Goal: Find specific page/section

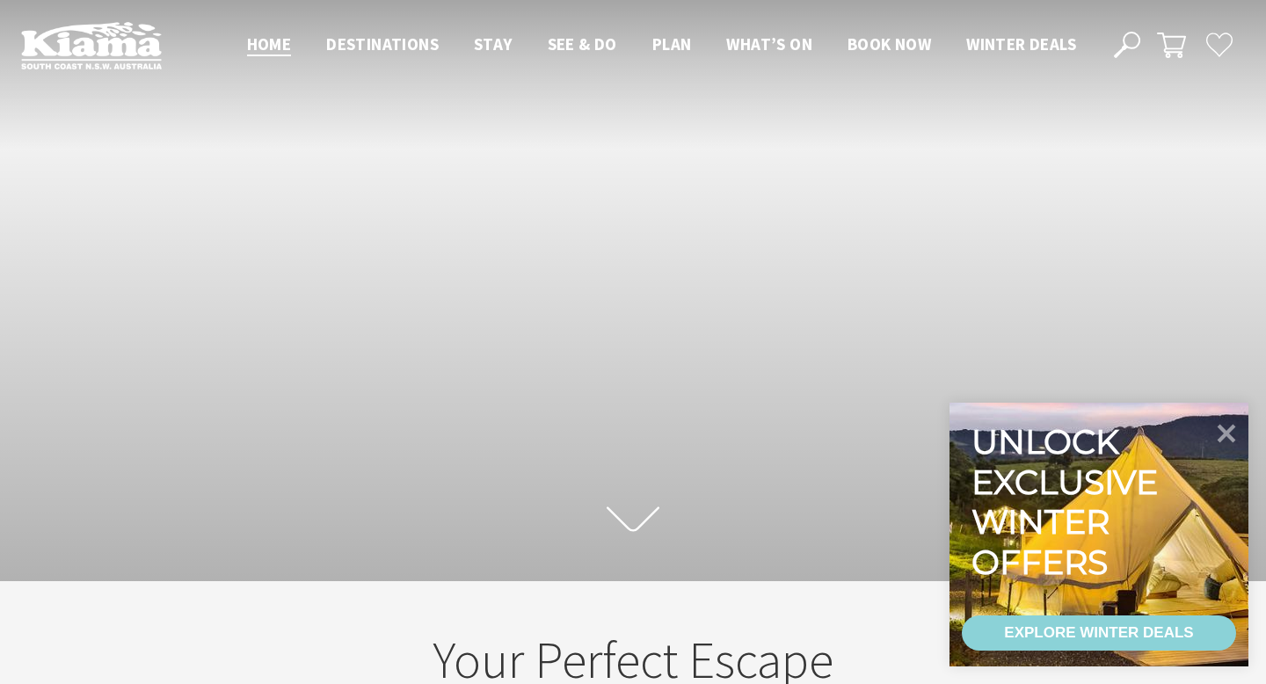
scroll to position [10, 0]
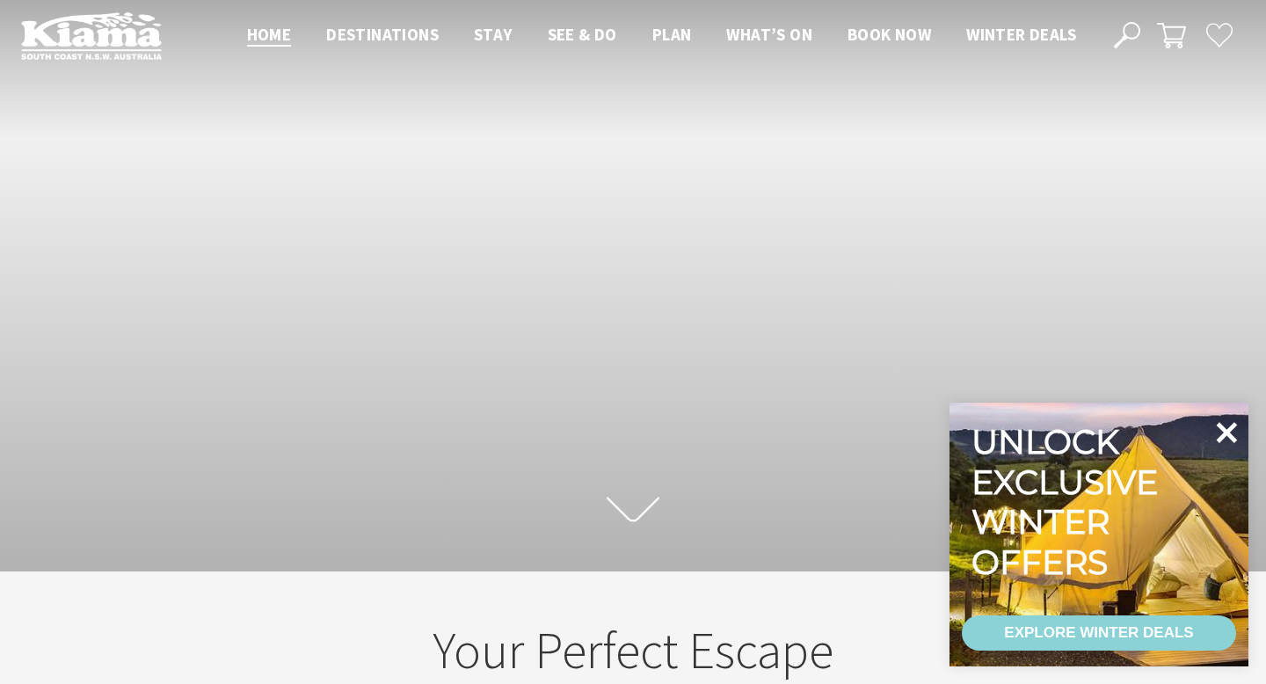
click at [1229, 438] on icon at bounding box center [1226, 432] width 42 height 42
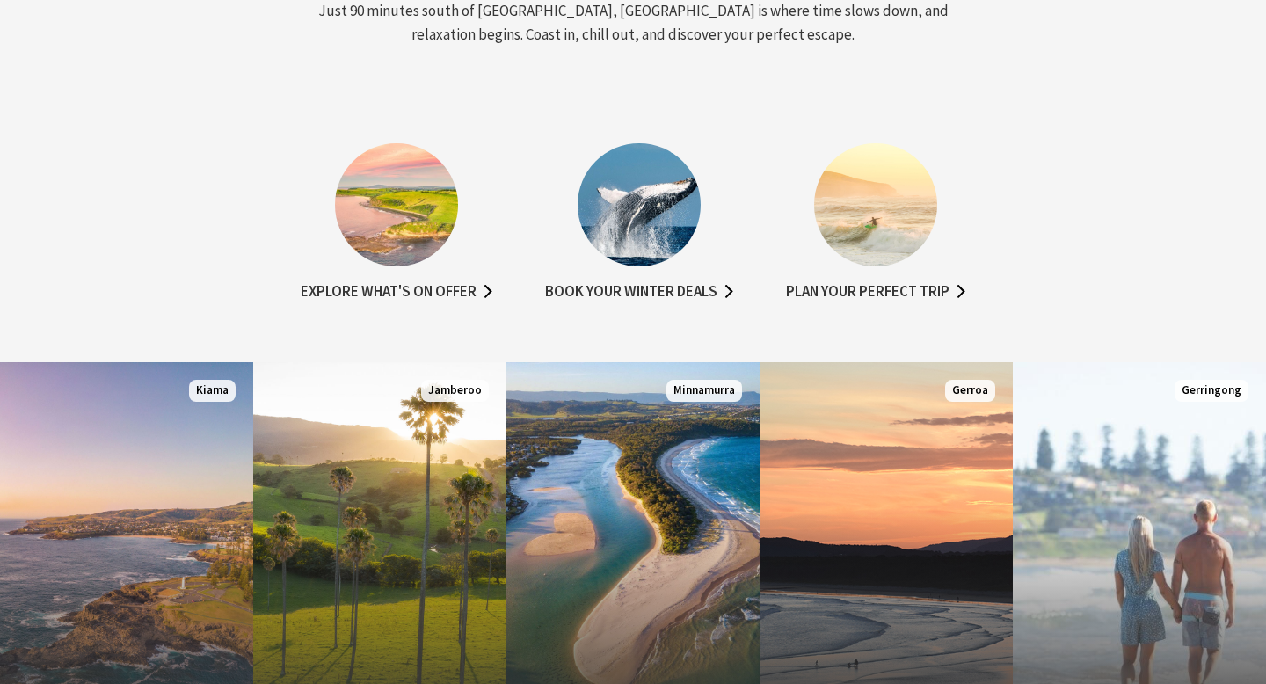
scroll to position [843, 0]
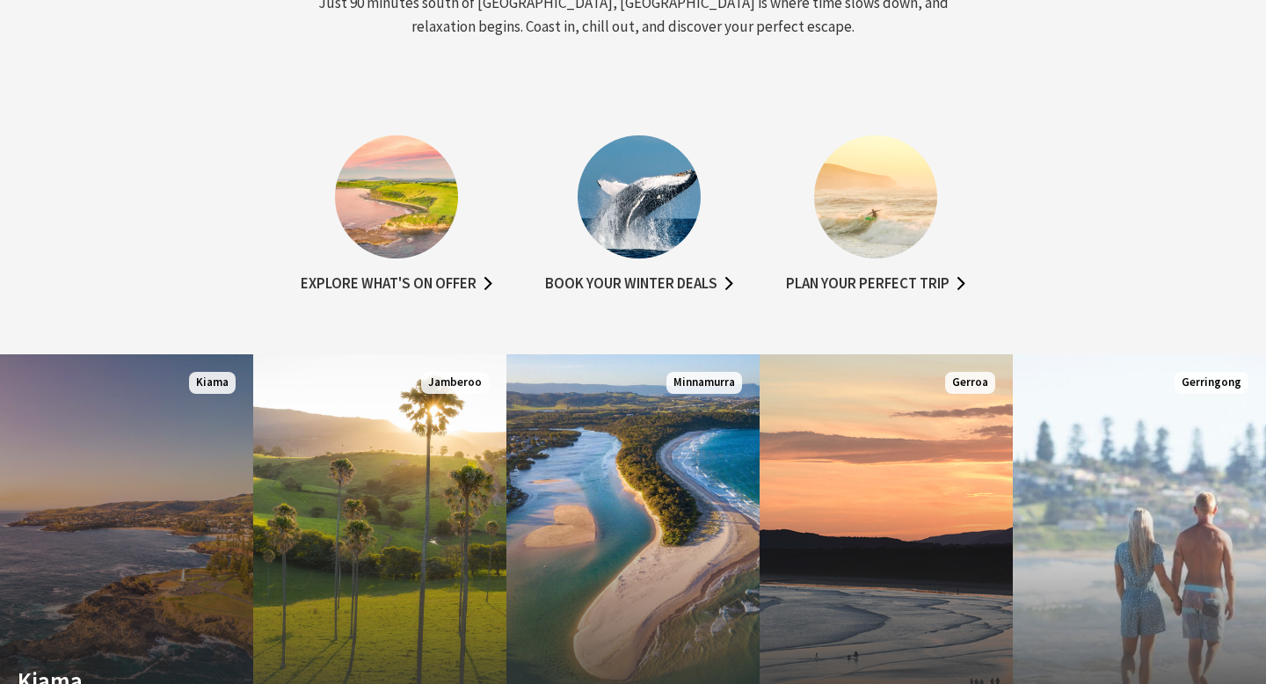
click at [160, 541] on link "Custom Image Used Kiama Where the sea makes a noise Read More Kiama" at bounding box center [126, 565] width 253 height 422
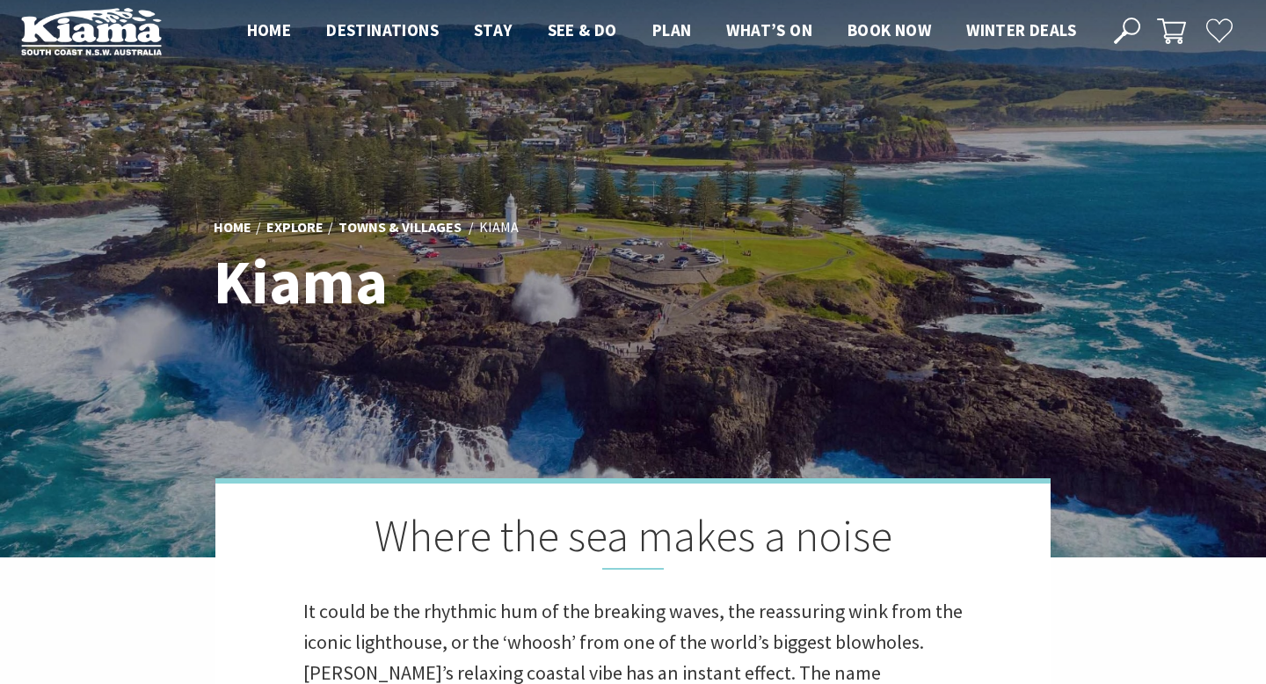
scroll to position [1, 0]
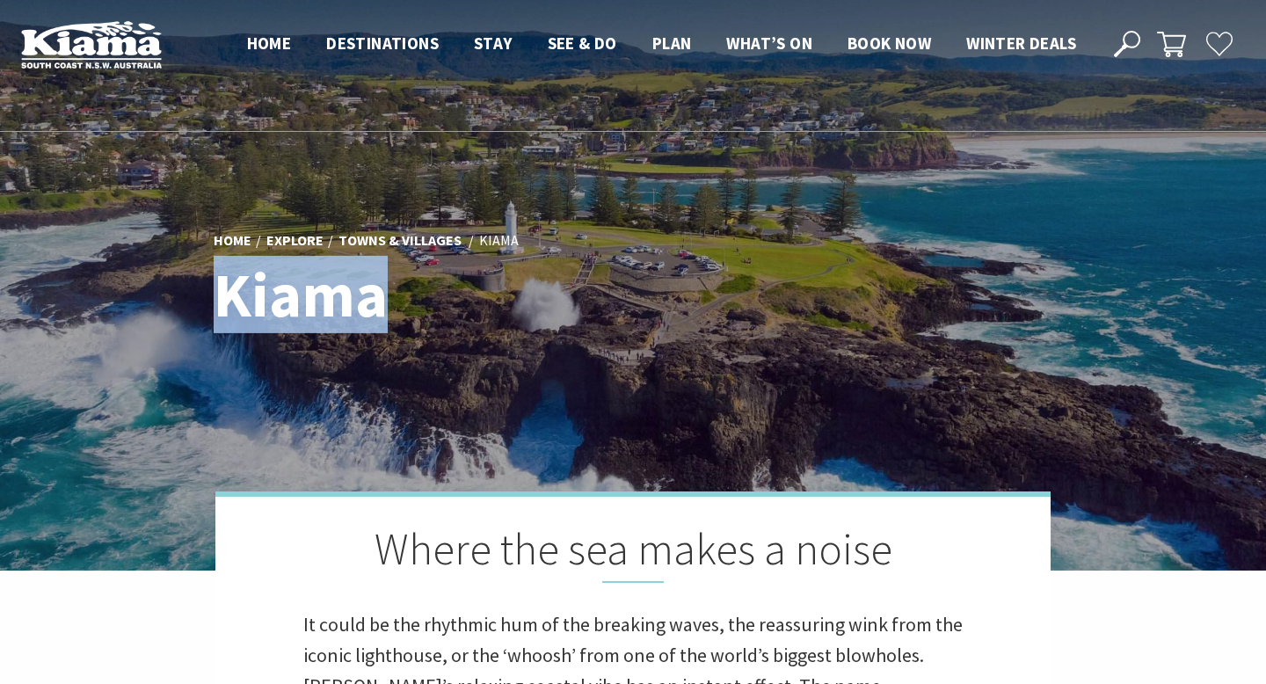
drag, startPoint x: 219, startPoint y: 306, endPoint x: 377, endPoint y: 307, distance: 158.3
click at [377, 307] on h1 "Kiama" at bounding box center [462, 295] width 497 height 68
copy h1 "Kiama"
